Goal: Task Accomplishment & Management: Complete application form

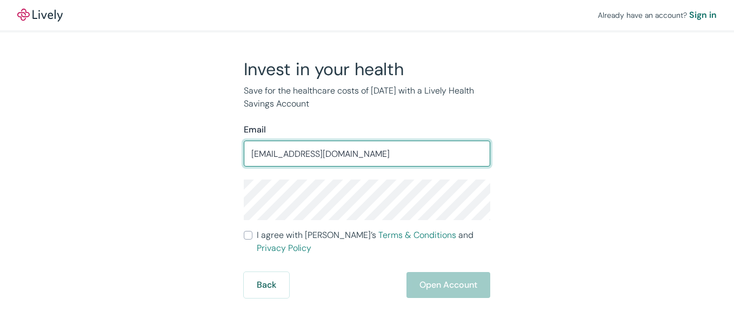
type input "[EMAIL_ADDRESS][DOMAIN_NAME]"
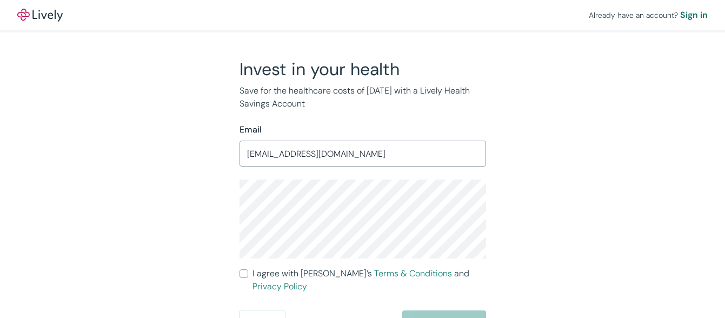
click at [246, 272] on input "I agree with Lively’s Terms & Conditions and Privacy Policy" at bounding box center [243, 273] width 9 height 9
checkbox input "true"
click at [428, 310] on button "Open Account" at bounding box center [444, 323] width 84 height 26
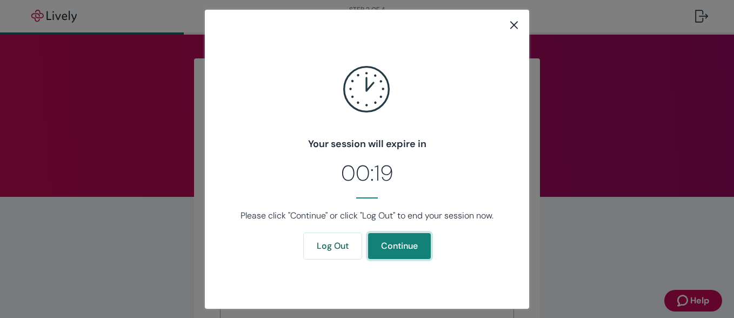
click at [394, 250] on button "Continue" at bounding box center [399, 246] width 63 height 26
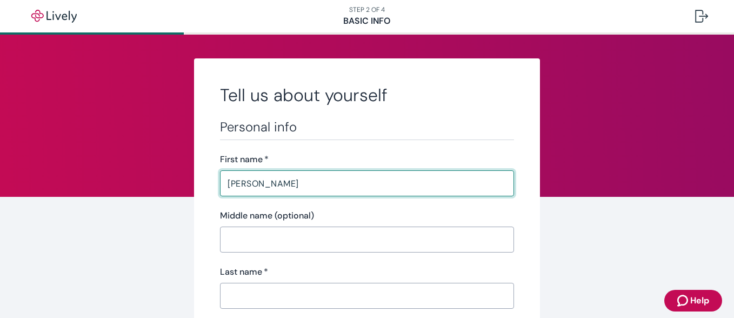
type input "Douglas"
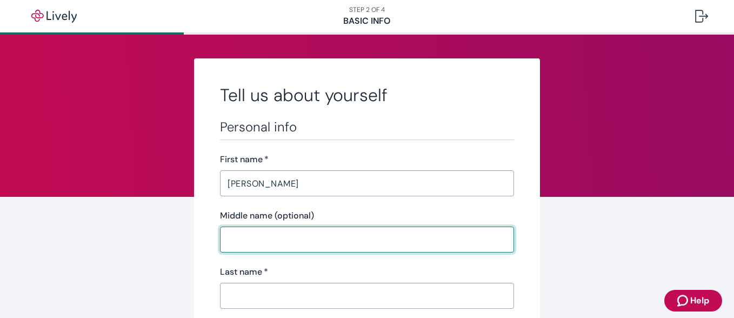
click at [318, 246] on input "Middle name (optional)" at bounding box center [367, 240] width 294 height 22
type input "R"
click at [291, 296] on input "Last name   *" at bounding box center [367, 296] width 294 height 22
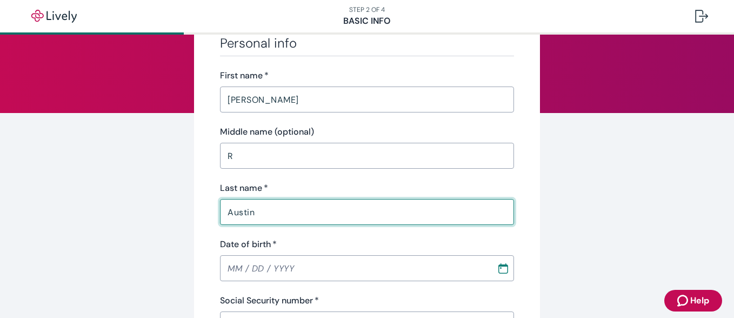
scroll to position [85, 0]
type input "Austin"
click at [319, 263] on input "Date of birth   *" at bounding box center [354, 267] width 269 height 22
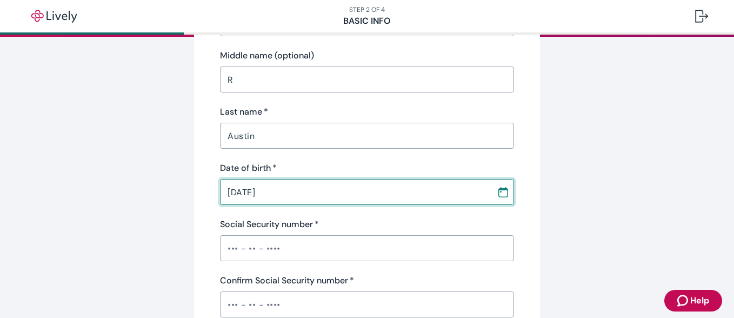
scroll to position [166, 0]
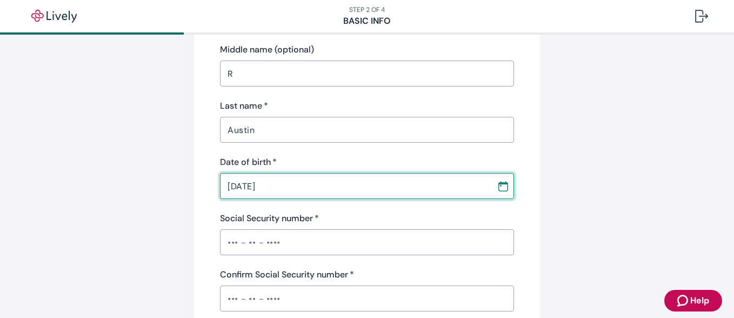
type input "07 / 11 / 1941"
click at [304, 242] on input "Social Security number   *" at bounding box center [367, 242] width 294 height 22
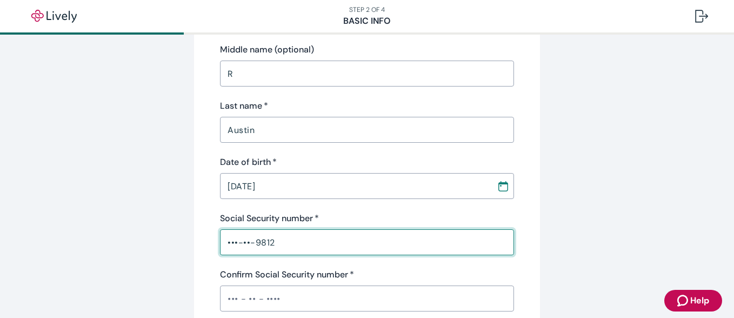
type input "•••-••-9812"
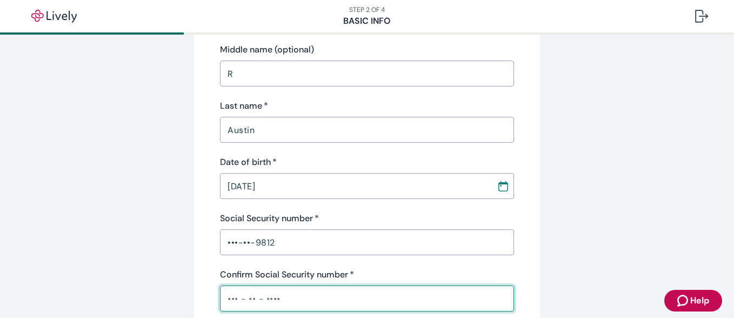
click at [253, 303] on input "Confirm Social Security number   *" at bounding box center [367, 298] width 294 height 22
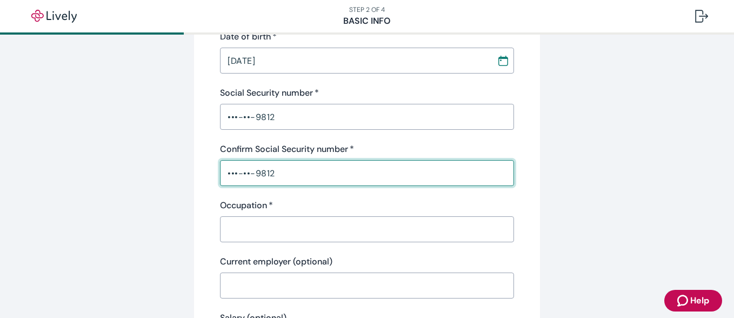
scroll to position [315, 0]
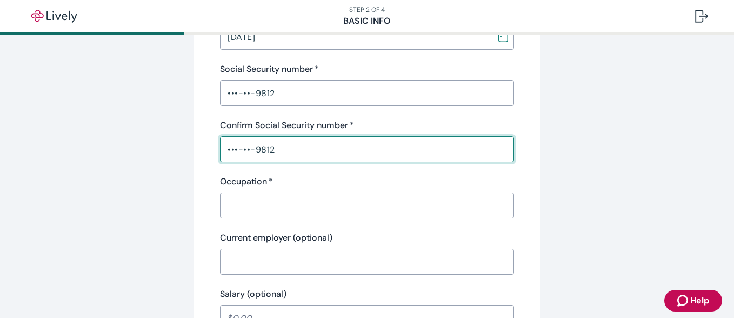
type input "•••-••-9812"
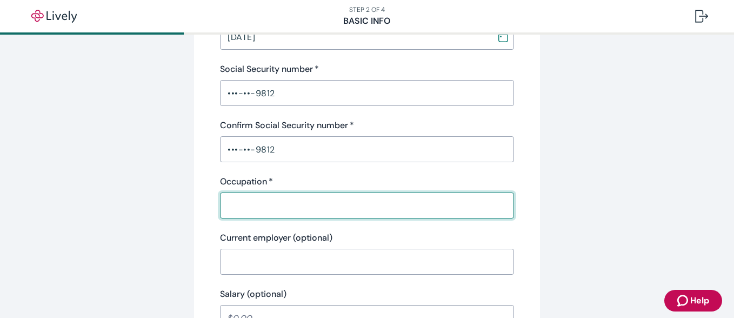
click at [246, 210] on input "Occupation   *" at bounding box center [367, 206] width 294 height 22
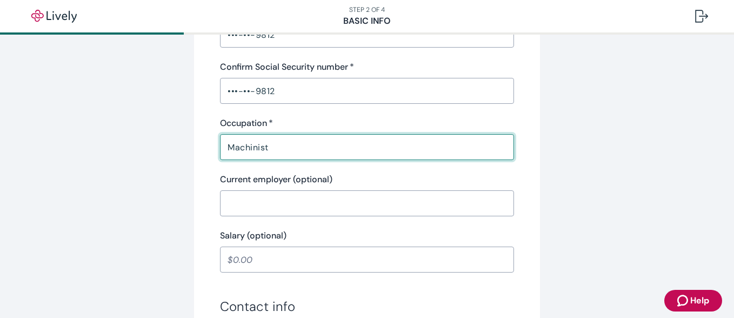
scroll to position [375, 0]
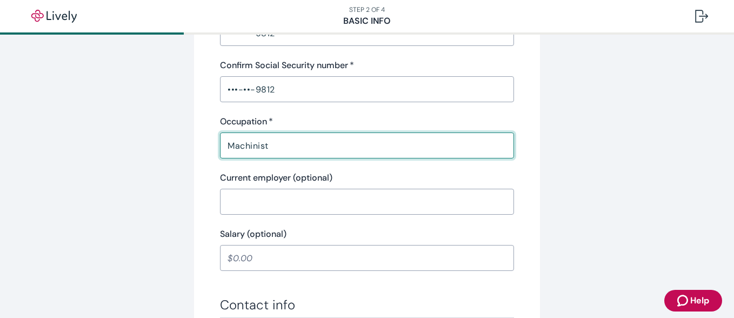
type input "Machinist"
click at [295, 204] on input "Current employer (optional)" at bounding box center [367, 202] width 294 height 22
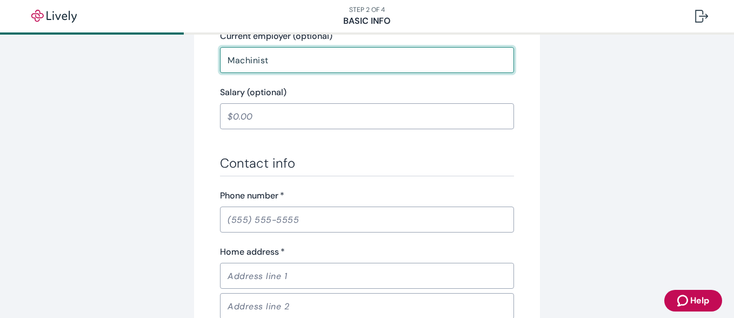
scroll to position [518, 0]
type input "Machinist"
click at [316, 213] on input "Phone number   *" at bounding box center [367, 218] width 294 height 22
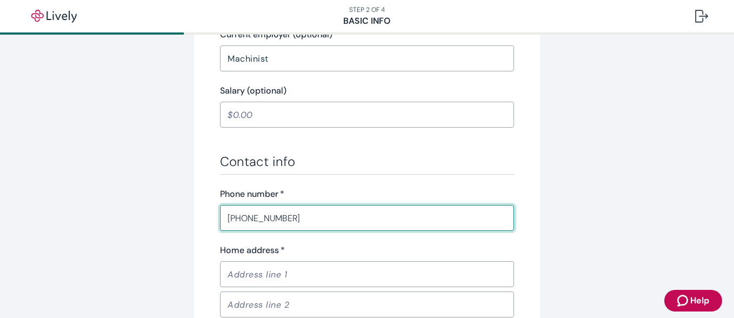
click at [246, 210] on input "(540) 250-8065" at bounding box center [367, 218] width 294 height 22
type input "(540) 250-8065"
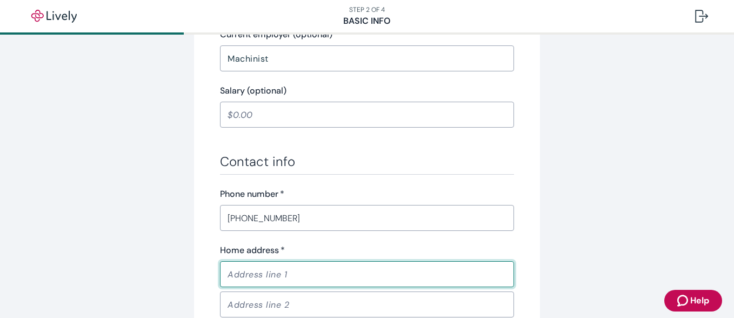
click at [262, 275] on input "Home address   *" at bounding box center [367, 274] width 294 height 22
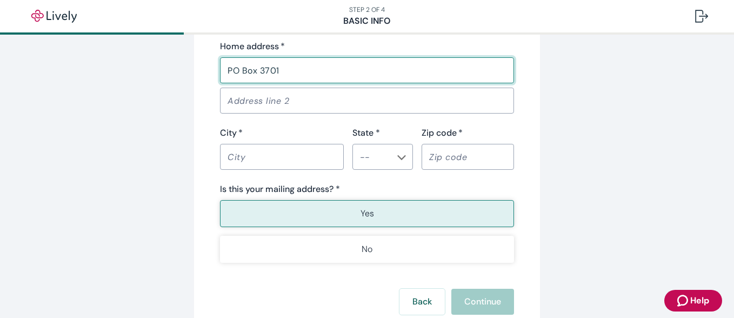
scroll to position [727, 0]
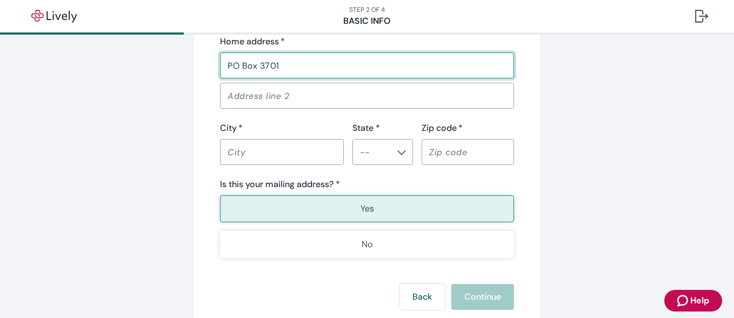
type input "PO Box 3701"
click at [266, 155] on div "​" at bounding box center [282, 152] width 124 height 26
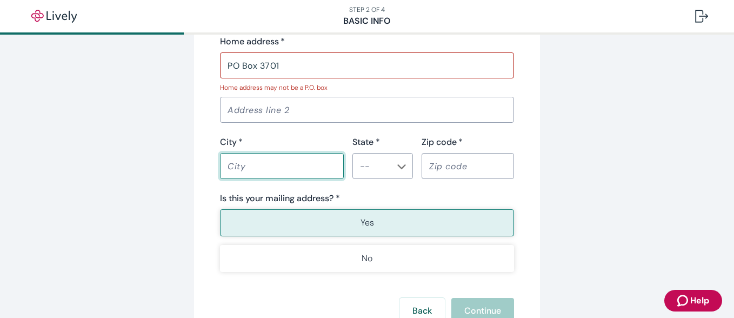
type input "RADFORD"
type input "VA"
type input "24141"
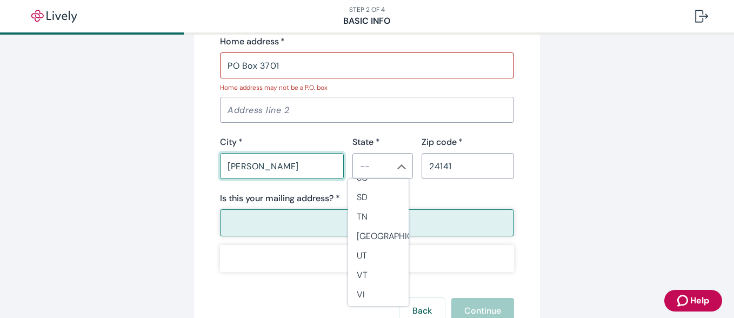
scroll to position [951, 0]
click at [359, 289] on li "VA" at bounding box center [378, 292] width 61 height 19
type input "VA"
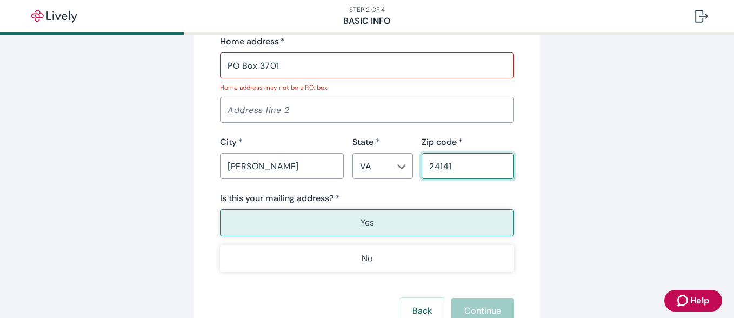
click at [468, 166] on input "24141" at bounding box center [468, 166] width 92 height 22
type input "24143"
click at [397, 226] on button "Yes" at bounding box center [367, 222] width 294 height 27
click at [369, 57] on input "PO Box 3701" at bounding box center [367, 66] width 294 height 22
type input "P"
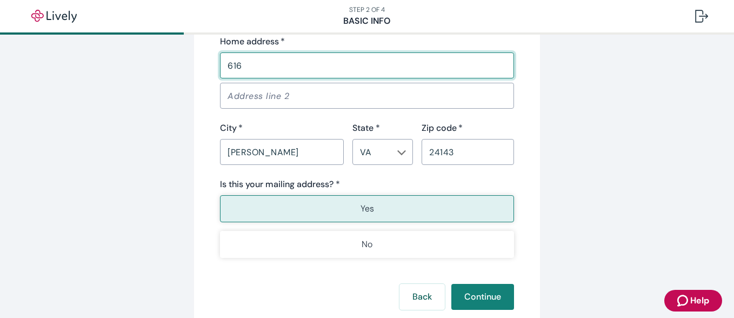
type input "616 9TH ST"
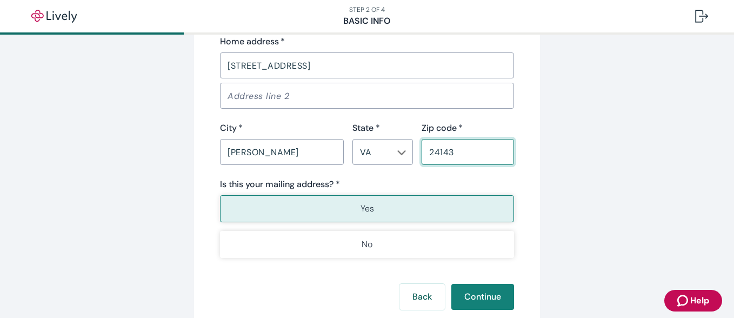
click at [468, 155] on input "24143" at bounding box center [468, 152] width 92 height 22
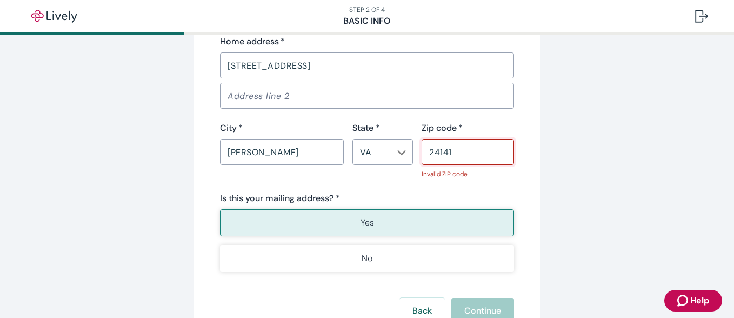
type input "24141"
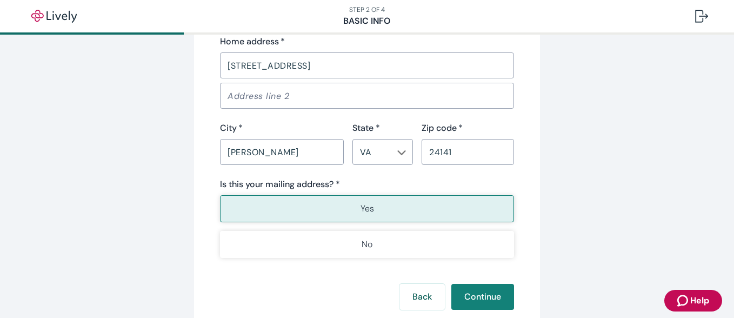
click at [426, 209] on button "Yes" at bounding box center [367, 208] width 294 height 27
click at [478, 300] on button "Continue" at bounding box center [482, 297] width 63 height 26
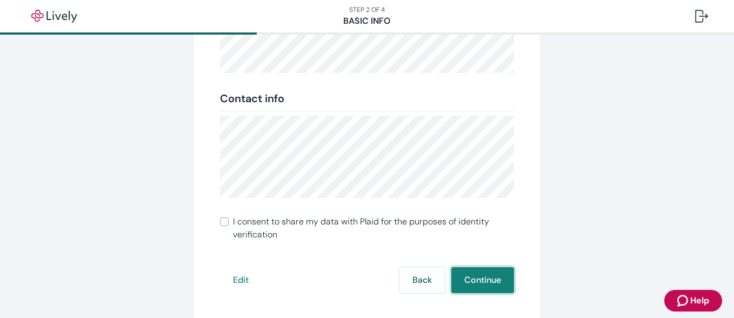
scroll to position [295, 0]
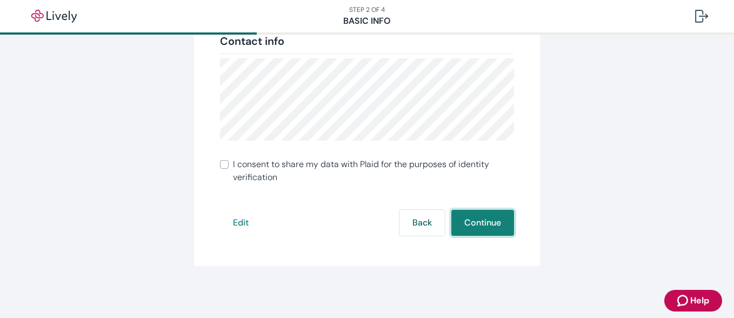
click at [478, 222] on button "Continue" at bounding box center [482, 223] width 63 height 26
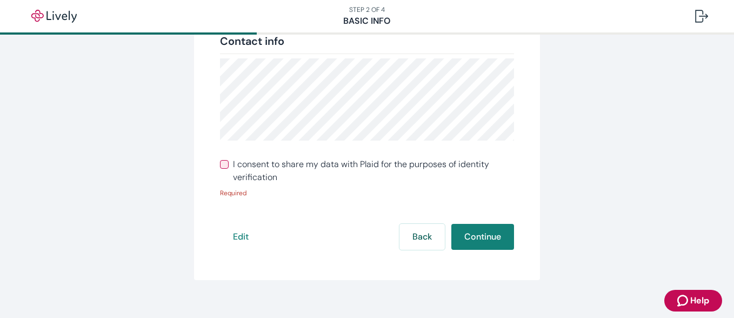
click at [220, 166] on input "I consent to share my data with Plaid for the purposes of identity verification" at bounding box center [224, 164] width 9 height 9
checkbox input "true"
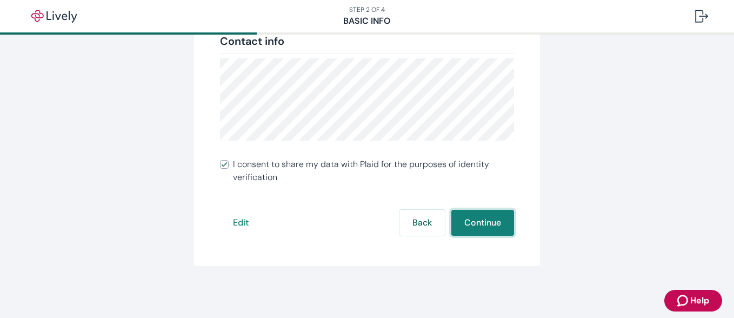
click at [476, 222] on button "Continue" at bounding box center [482, 223] width 63 height 26
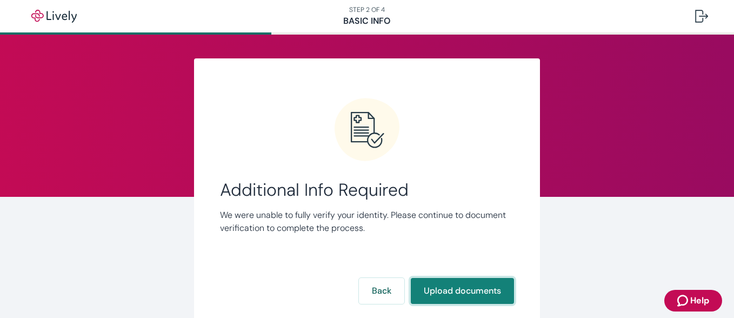
click at [447, 286] on button "Upload documents" at bounding box center [462, 291] width 103 height 26
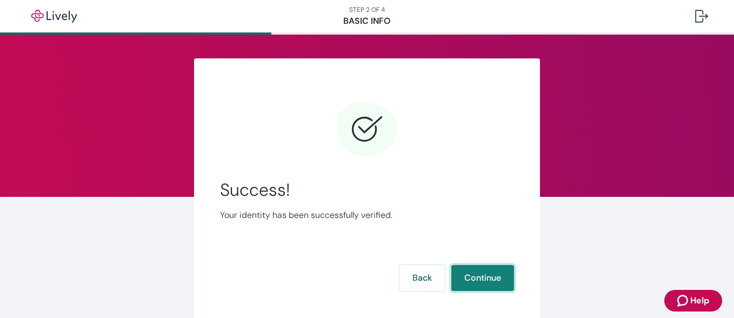
click at [487, 274] on button "Continue" at bounding box center [482, 278] width 63 height 26
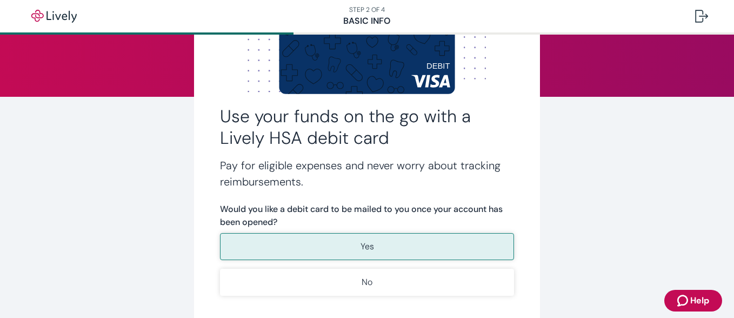
scroll to position [118, 0]
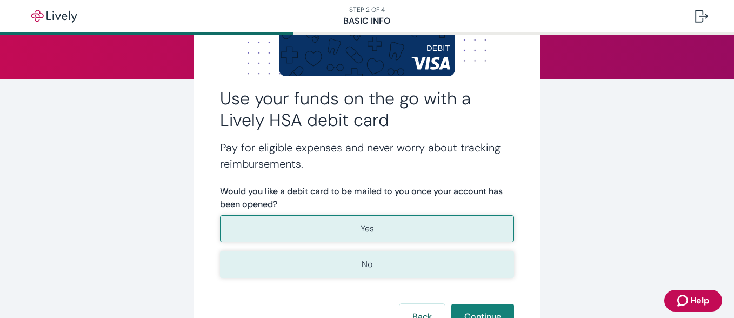
click at [338, 260] on button "No" at bounding box center [367, 264] width 294 height 27
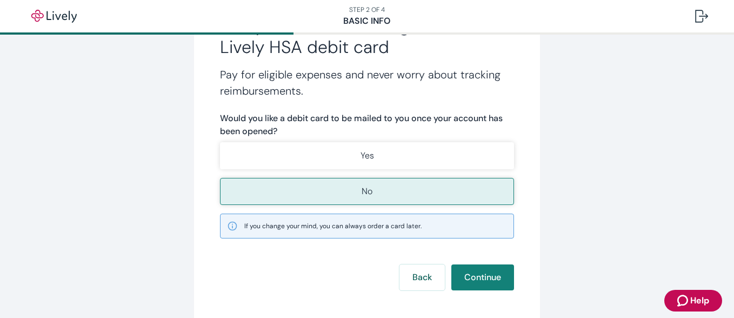
scroll to position [245, 0]
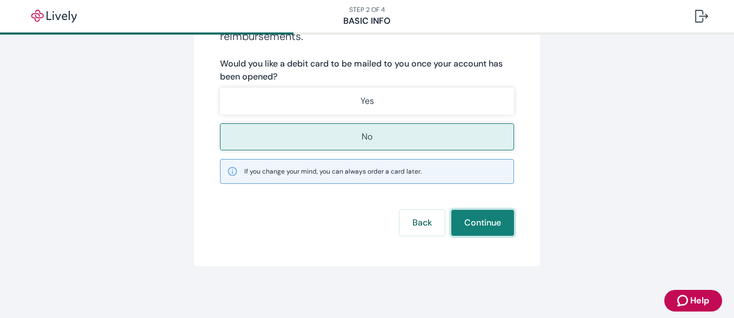
click at [479, 224] on button "Continue" at bounding box center [482, 223] width 63 height 26
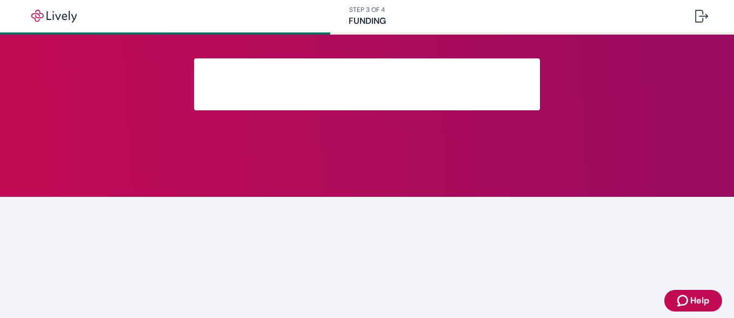
scroll to position [139, 0]
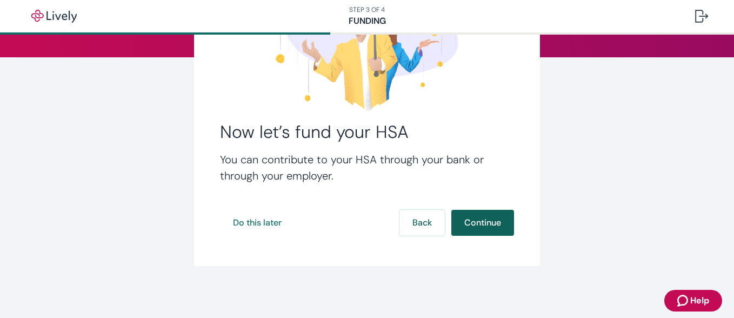
click at [482, 227] on button "Continue" at bounding box center [482, 223] width 63 height 26
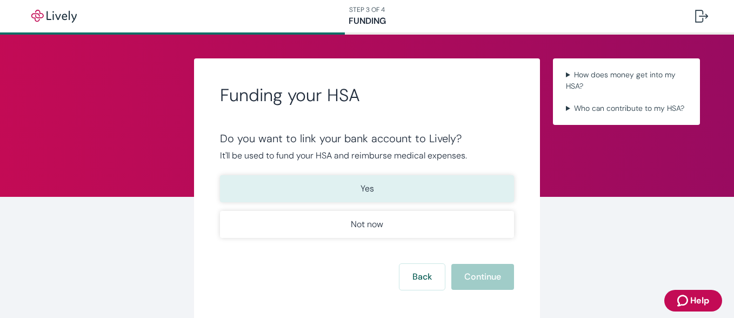
click at [429, 187] on button "Yes" at bounding box center [367, 188] width 294 height 27
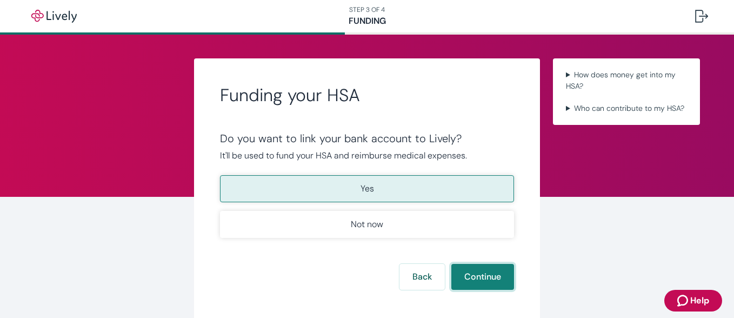
click at [474, 280] on button "Continue" at bounding box center [482, 277] width 63 height 26
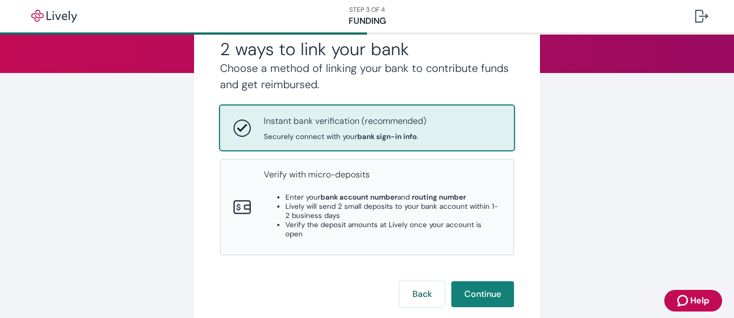
scroll to position [125, 0]
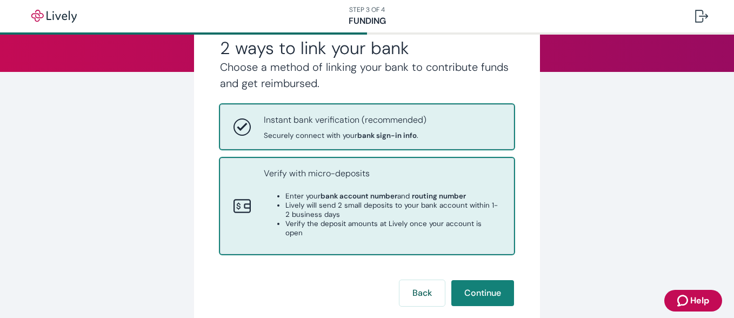
click at [452, 193] on strong "routing number" at bounding box center [439, 195] width 54 height 9
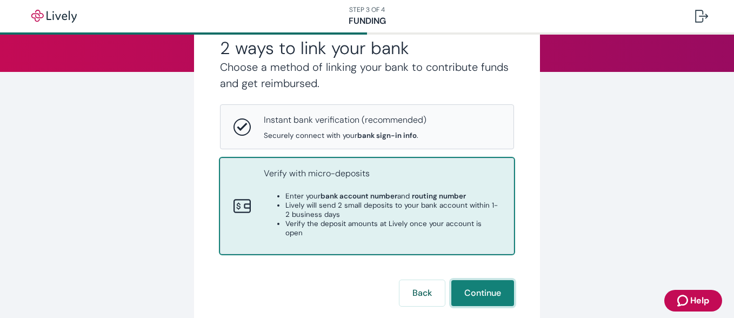
click at [461, 287] on button "Continue" at bounding box center [482, 293] width 63 height 26
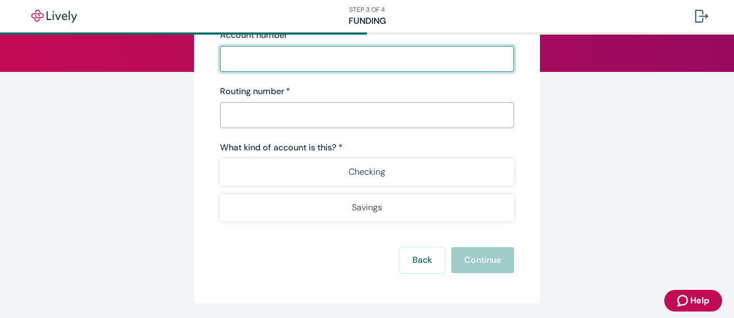
click at [267, 61] on input "Account number   *" at bounding box center [367, 59] width 294 height 22
type input "1470019507890"
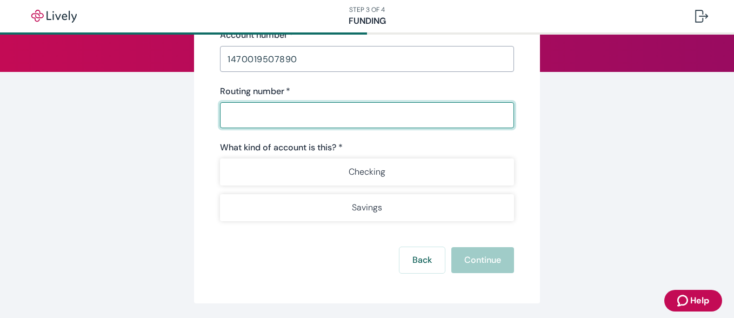
click at [313, 116] on input "Routing number   *" at bounding box center [367, 115] width 294 height 22
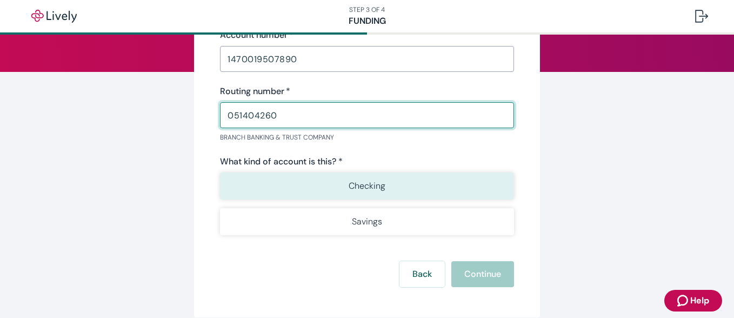
type input "051404260"
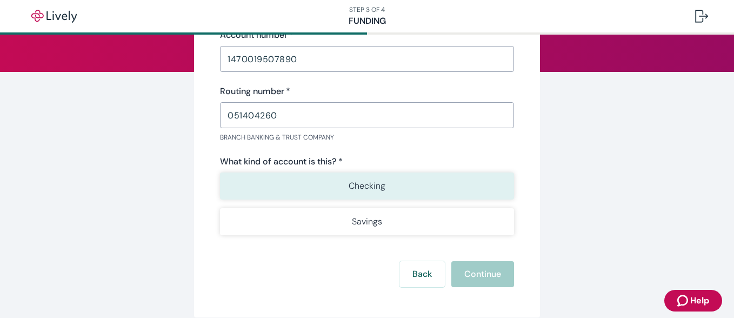
click at [309, 174] on button "Checking" at bounding box center [367, 185] width 294 height 27
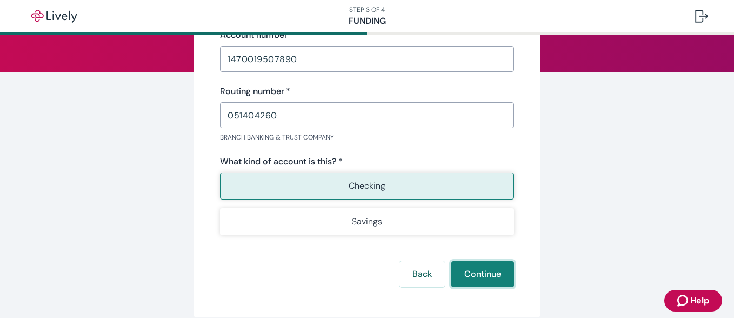
click at [461, 271] on button "Continue" at bounding box center [482, 274] width 63 height 26
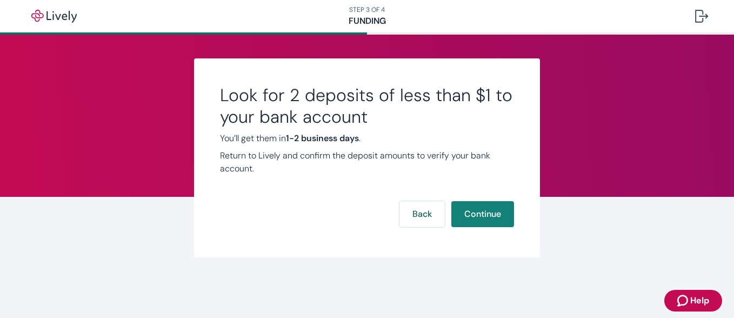
scroll to position [0, 0]
click at [488, 222] on button "Continue" at bounding box center [482, 214] width 63 height 26
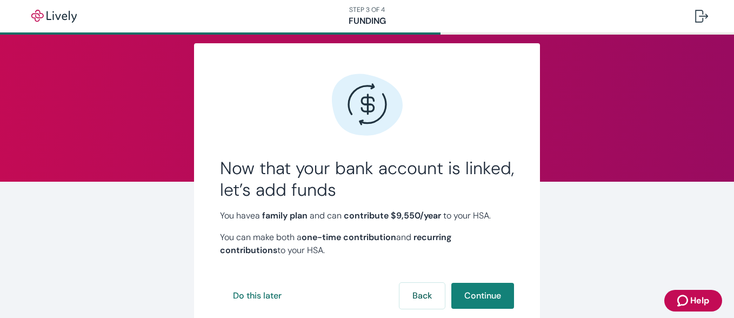
scroll to position [18, 0]
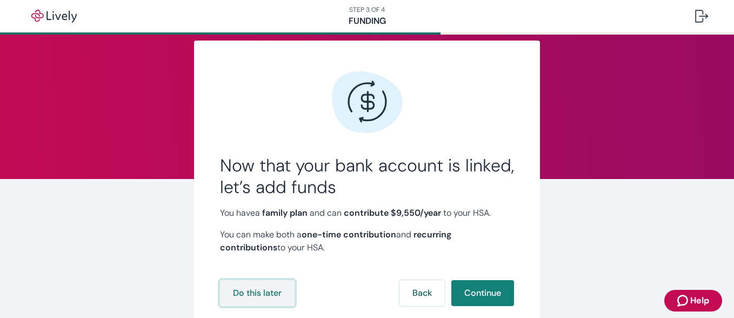
click at [253, 292] on button "Do this later" at bounding box center [257, 293] width 75 height 26
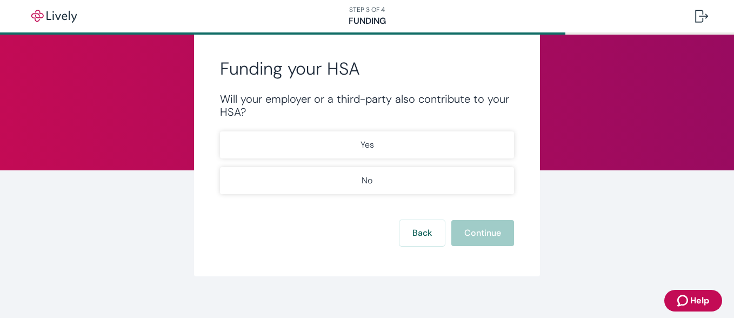
scroll to position [37, 0]
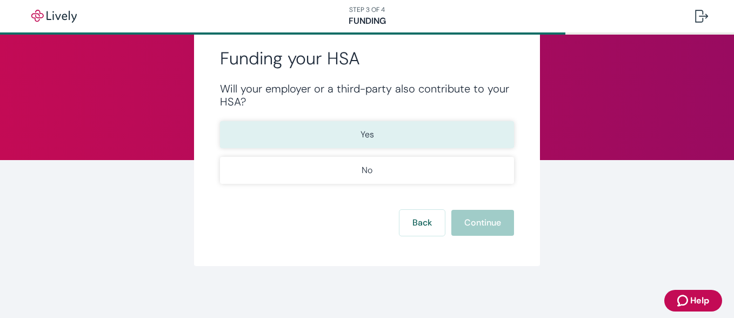
click at [367, 136] on p "Yes" at bounding box center [367, 134] width 14 height 13
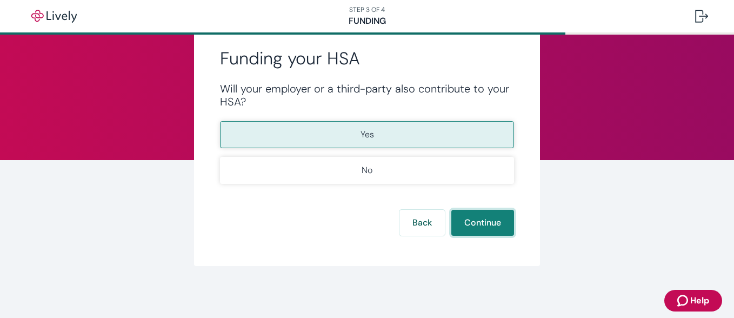
click at [479, 223] on button "Continue" at bounding box center [482, 223] width 63 height 26
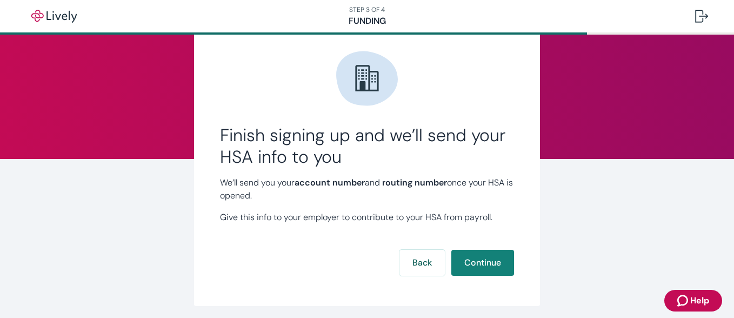
scroll to position [49, 0]
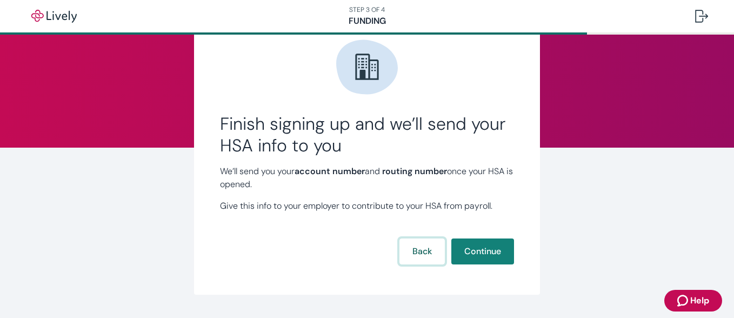
click at [414, 251] on button "Back" at bounding box center [421, 251] width 45 height 26
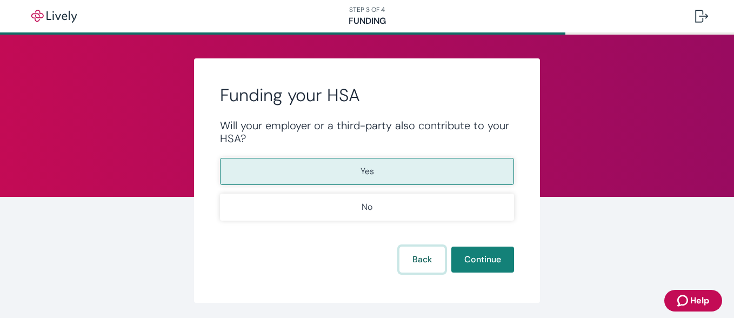
click at [419, 258] on button "Back" at bounding box center [421, 259] width 45 height 26
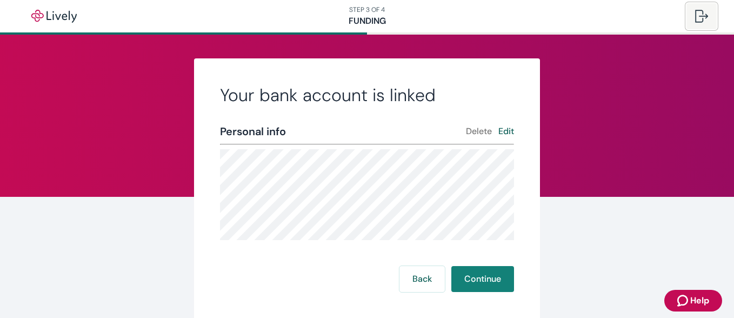
click at [700, 17] on div at bounding box center [701, 16] width 13 height 13
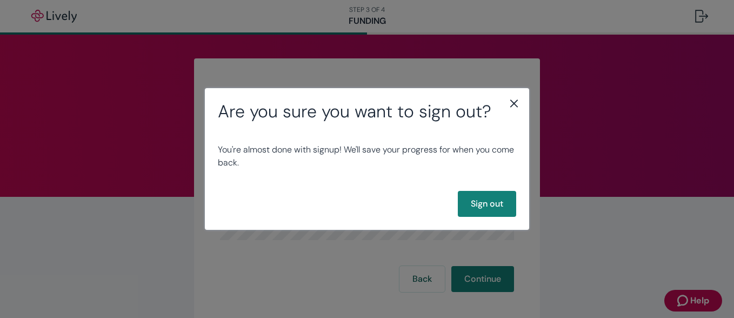
click at [518, 101] on icon "close" at bounding box center [513, 103] width 13 height 13
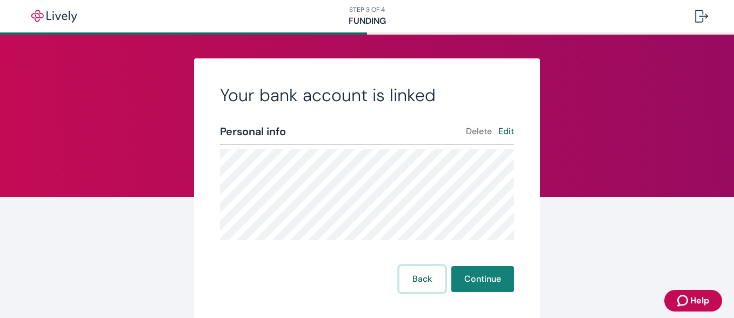
click at [420, 281] on button "Back" at bounding box center [421, 279] width 45 height 26
